Goal: Register for event/course

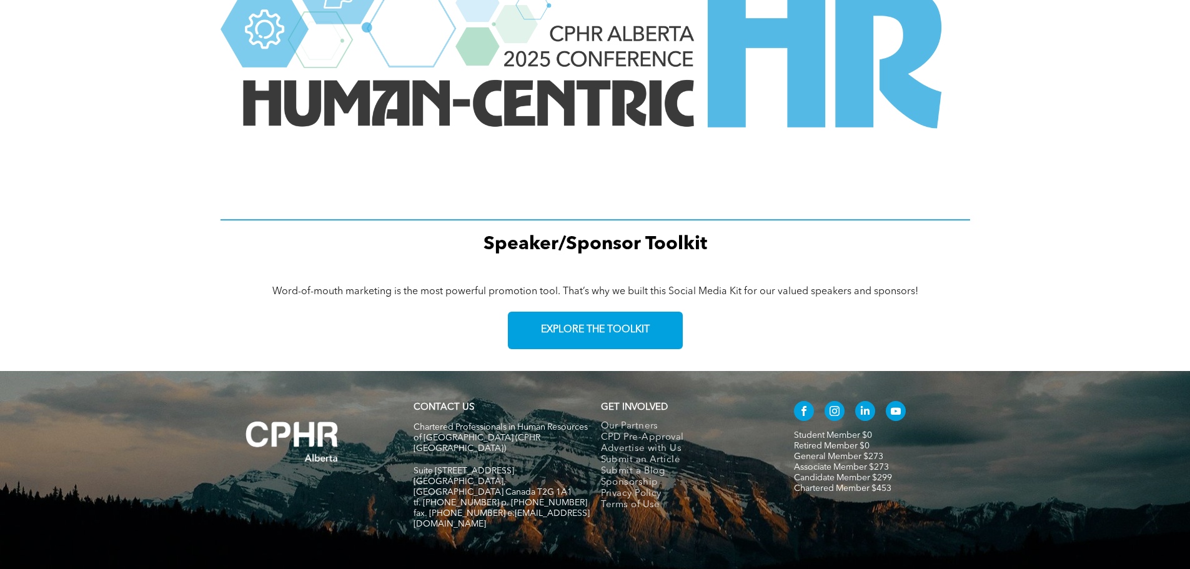
scroll to position [1731, 0]
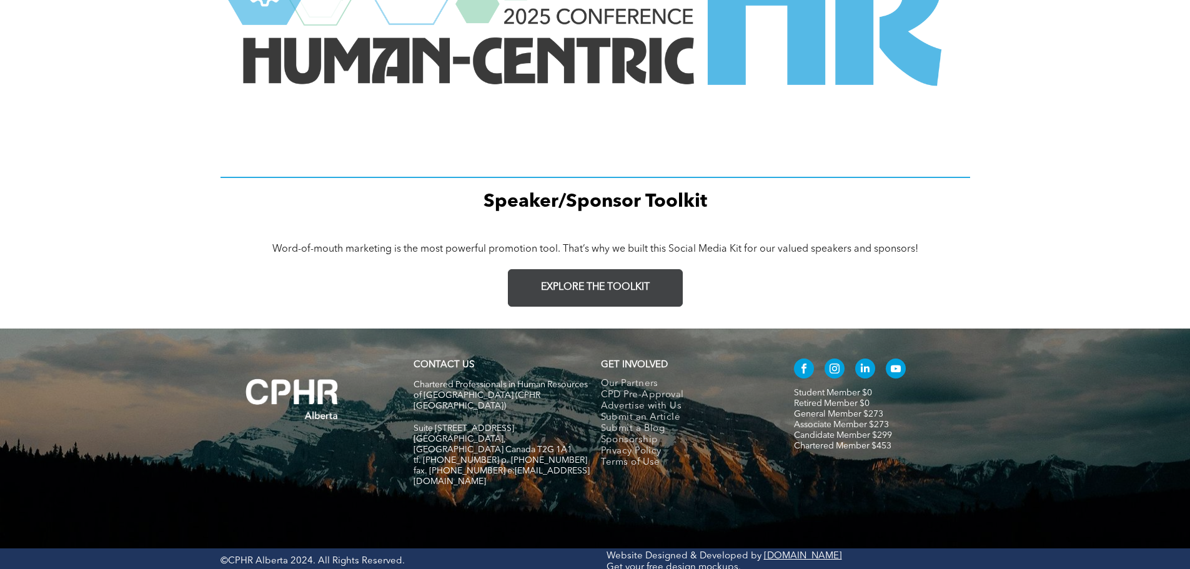
click at [591, 286] on span "EXPLORE THE TOOLKIT" at bounding box center [595, 288] width 109 height 12
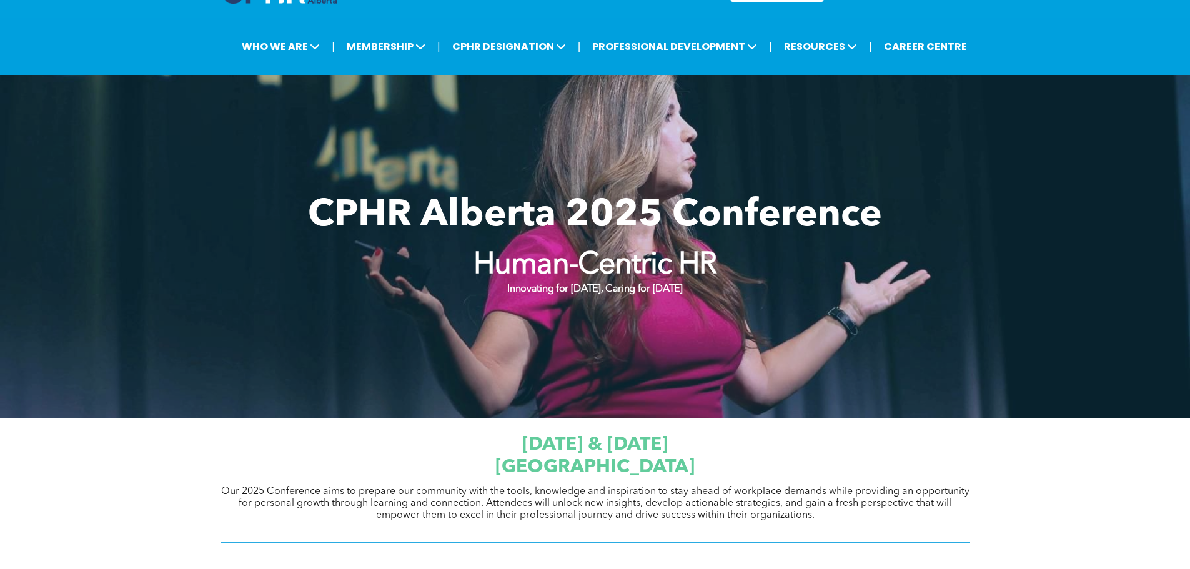
scroll to position [0, 0]
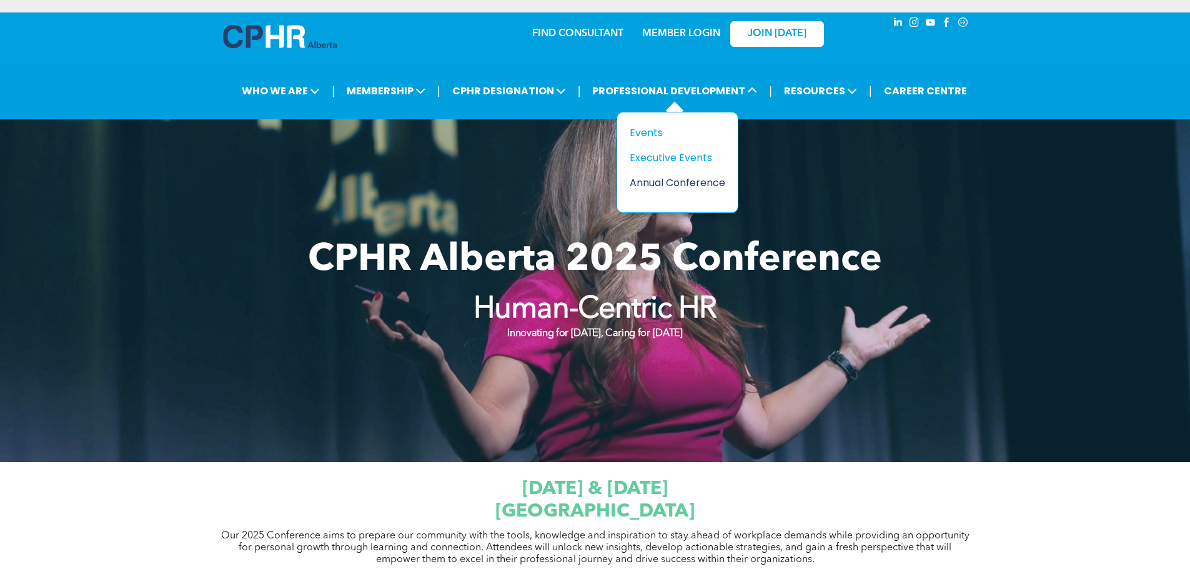
click at [654, 182] on div "Annual Conference" at bounding box center [673, 183] width 86 height 16
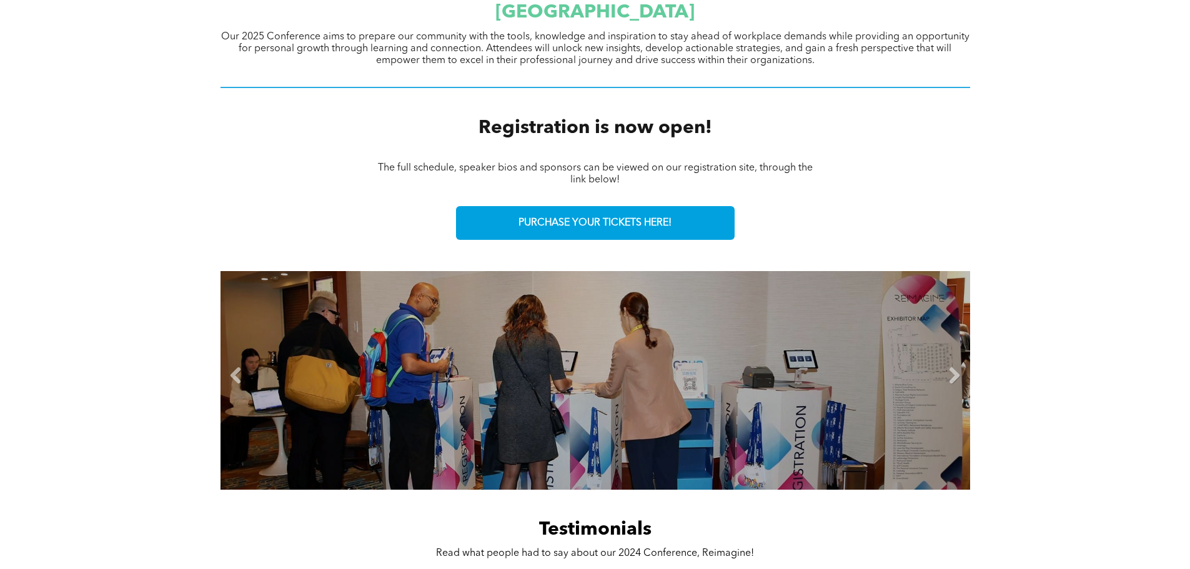
scroll to position [500, 0]
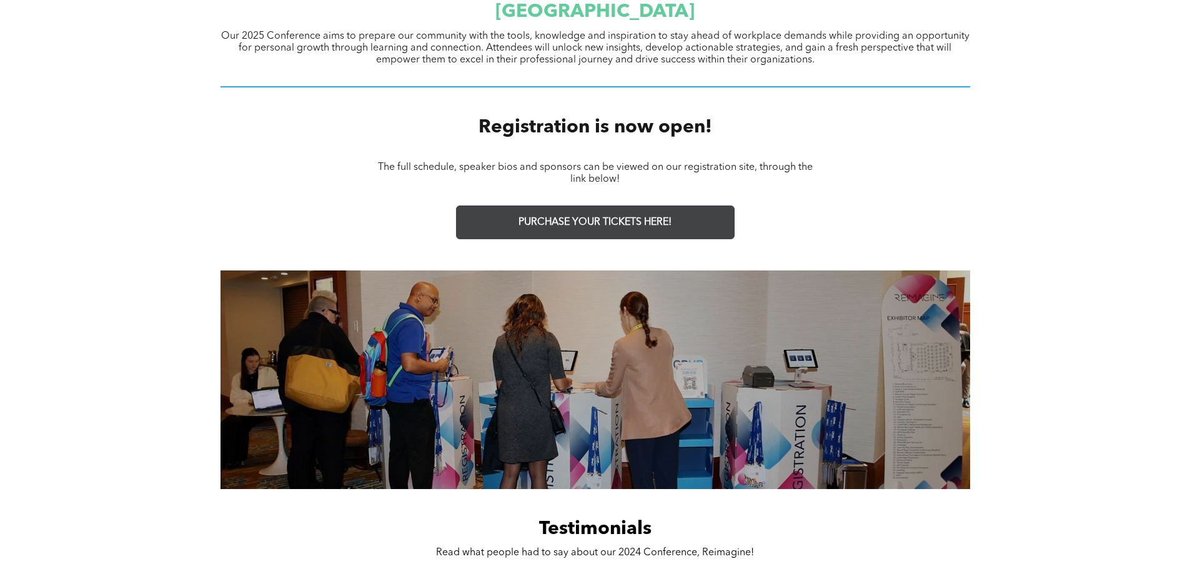
click at [625, 221] on span "PURCHASE YOUR TICKETS HERE!" at bounding box center [594, 223] width 153 height 12
